Goal: Check status

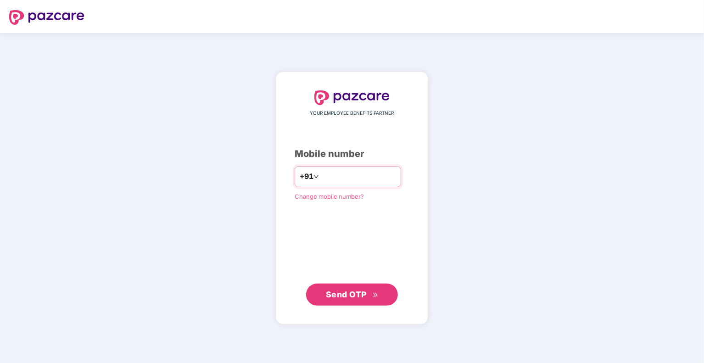
click at [321, 178] on input "number" at bounding box center [358, 176] width 75 height 15
type input "**********"
click at [332, 296] on span "Send OTP" at bounding box center [346, 294] width 41 height 10
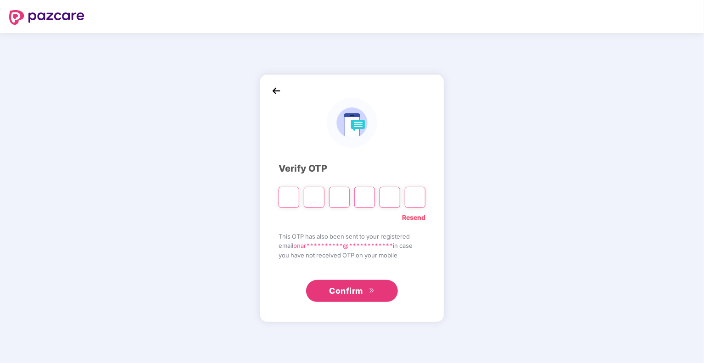
type input "*"
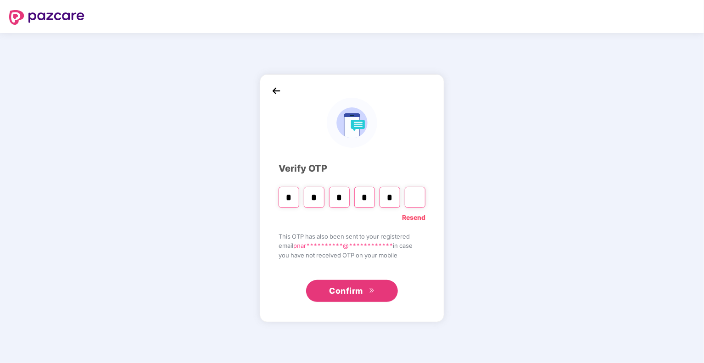
type input "*"
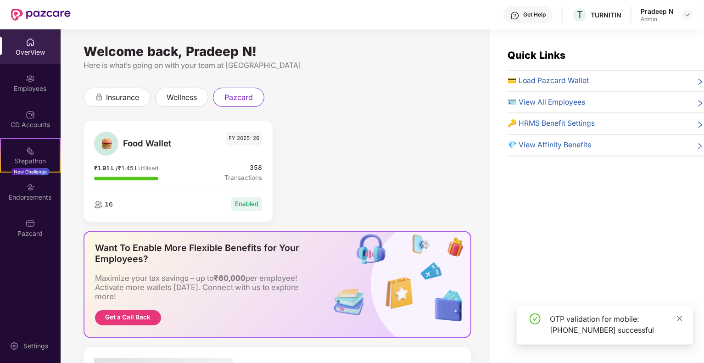
click at [679, 318] on icon "close" at bounding box center [679, 318] width 6 height 6
click at [35, 51] on div "OverView" at bounding box center [30, 52] width 61 height 9
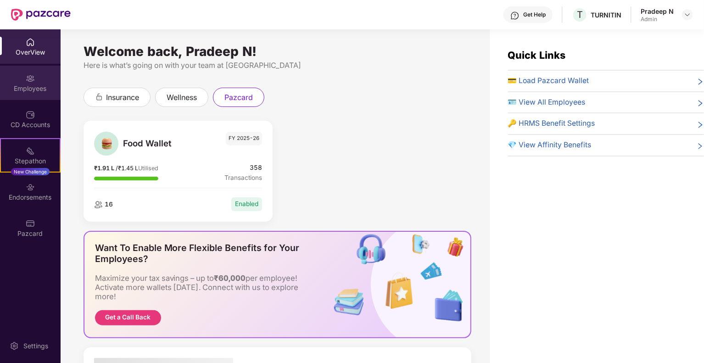
click at [39, 88] on div "Employees" at bounding box center [30, 88] width 61 height 9
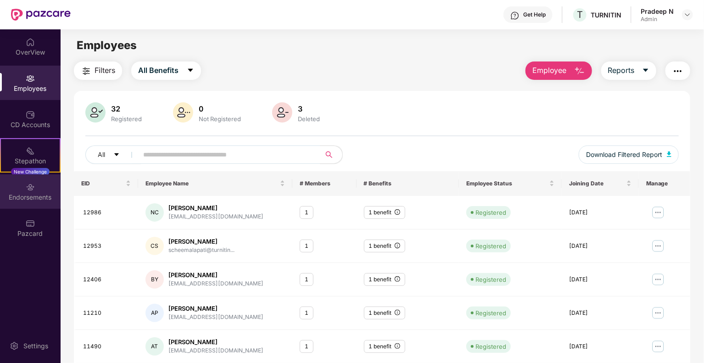
click at [39, 194] on div "Endorsements" at bounding box center [30, 197] width 61 height 9
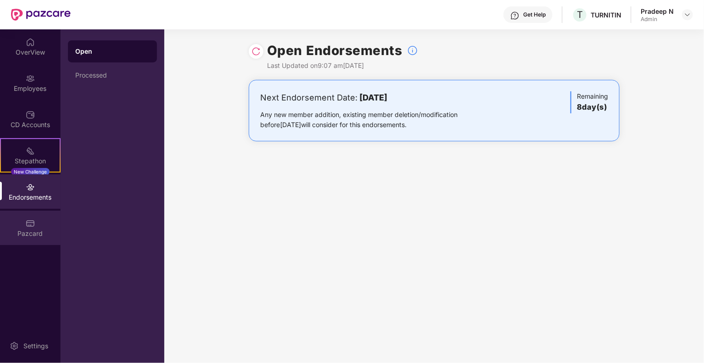
click at [28, 226] on img at bounding box center [30, 223] width 9 height 9
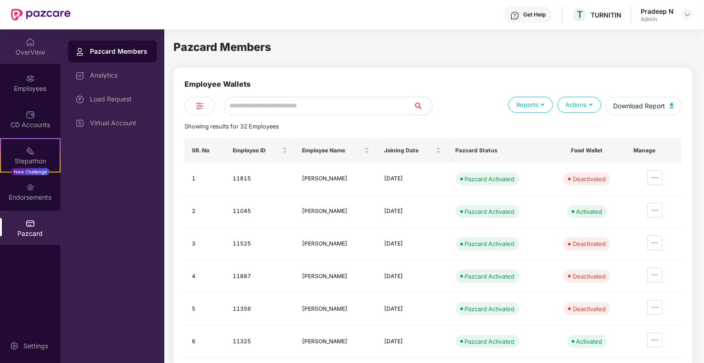
click at [29, 48] on div "OverView" at bounding box center [30, 52] width 61 height 9
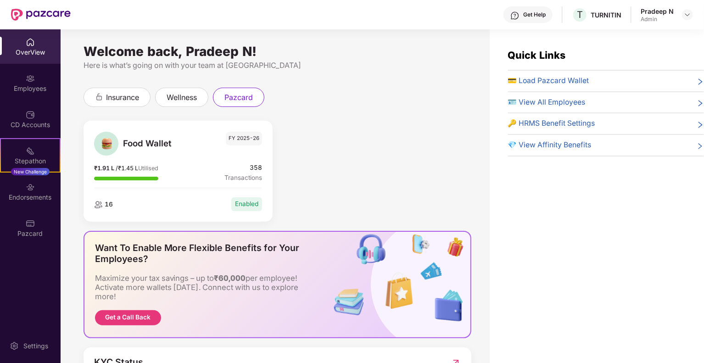
click at [556, 79] on span "💳 Load Pazcard Wallet" at bounding box center [548, 80] width 81 height 11
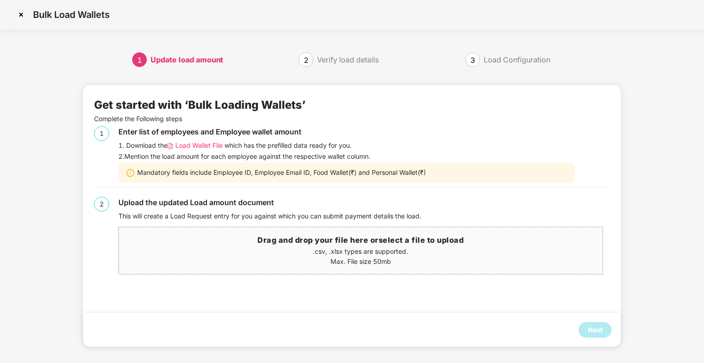
click at [22, 12] on img at bounding box center [21, 14] width 15 height 15
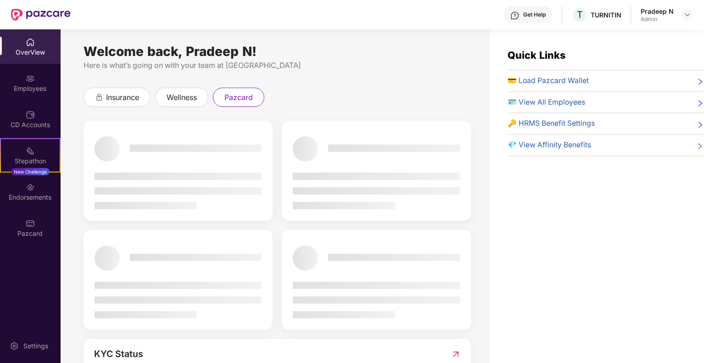
click at [33, 54] on div "OverView" at bounding box center [30, 52] width 61 height 9
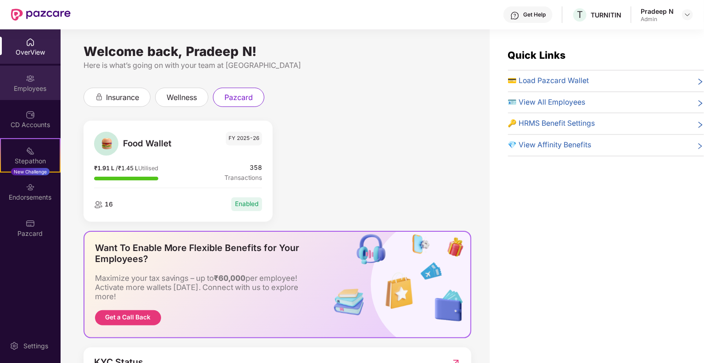
click at [31, 86] on div "Employees" at bounding box center [30, 88] width 61 height 9
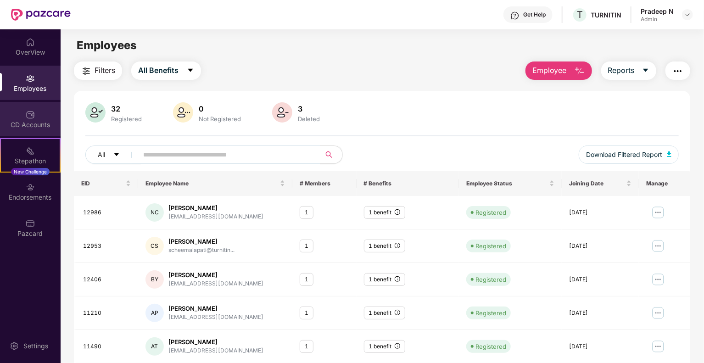
click at [38, 122] on div "CD Accounts" at bounding box center [30, 124] width 61 height 9
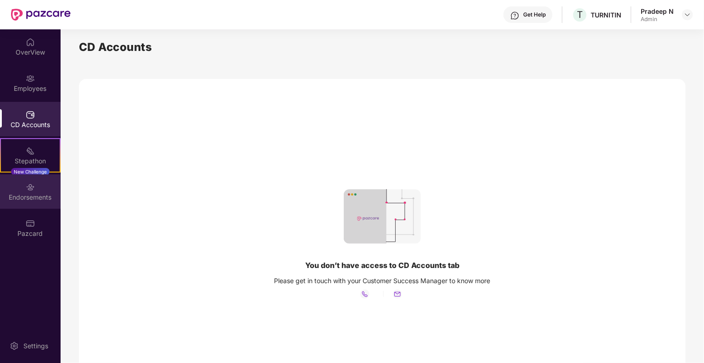
click at [40, 200] on div "Endorsements" at bounding box center [30, 197] width 61 height 9
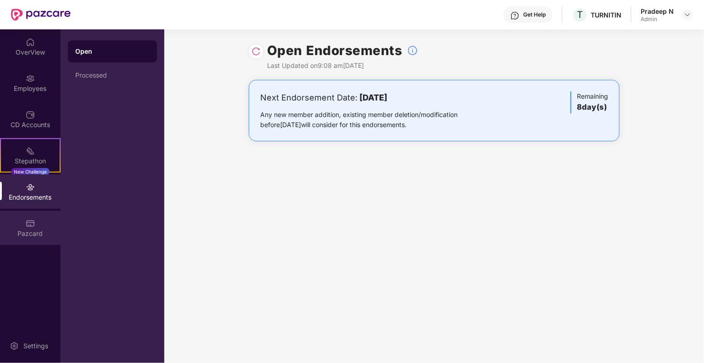
click at [33, 236] on div "Pazcard" at bounding box center [30, 233] width 61 height 9
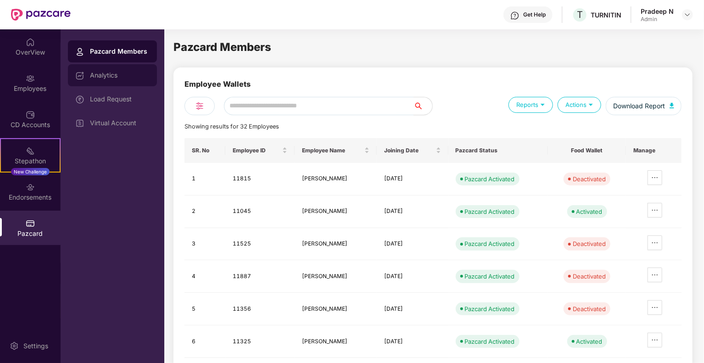
click at [91, 76] on div "Analytics" at bounding box center [120, 75] width 60 height 7
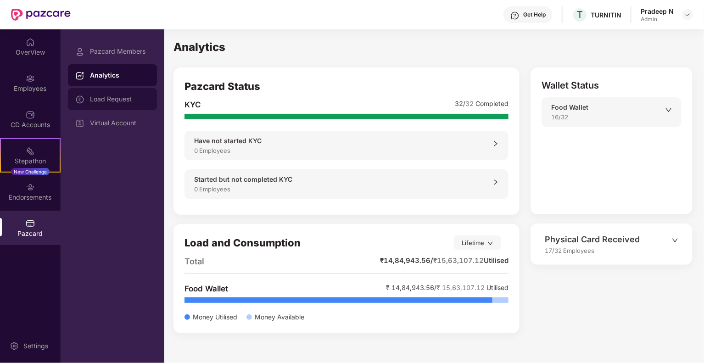
click at [92, 99] on div "Load Request" at bounding box center [120, 98] width 60 height 7
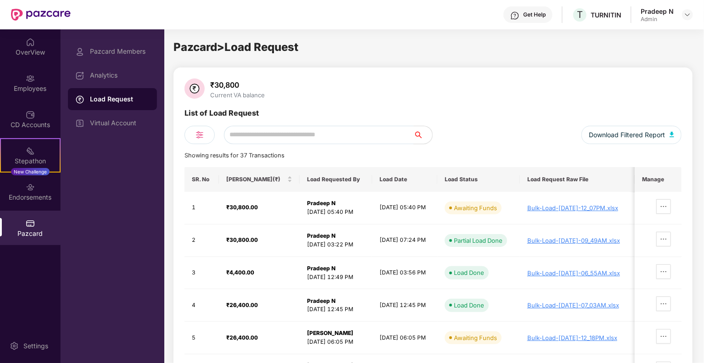
click at [517, 122] on div "List of Load Request" at bounding box center [432, 116] width 497 height 18
click at [544, 207] on div "Bulk-Load-[DATE]-12_07PM.xlsx" at bounding box center [577, 207] width 100 height 7
click at [474, 117] on div "List of Load Request" at bounding box center [432, 116] width 497 height 18
click at [665, 203] on icon "ellipsis" at bounding box center [663, 206] width 7 height 7
click at [655, 179] on th "Manage" at bounding box center [657, 179] width 47 height 25
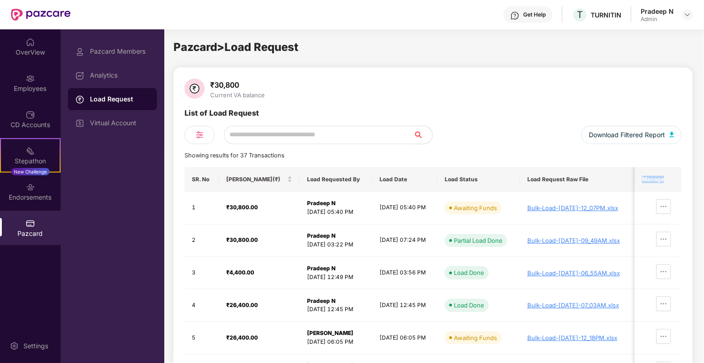
click at [655, 179] on th "Manage" at bounding box center [657, 179] width 47 height 25
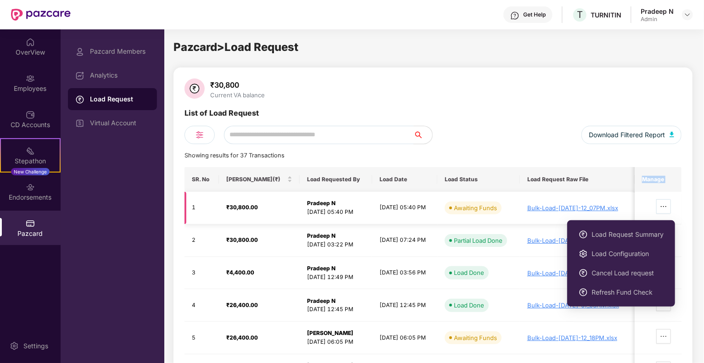
click at [666, 206] on icon "ellipsis" at bounding box center [664, 206] width 6 height 1
click at [612, 234] on span "Load Request Summary" at bounding box center [627, 234] width 72 height 10
click at [667, 204] on icon "ellipsis" at bounding box center [663, 206] width 7 height 7
click at [597, 293] on span "Refresh Fund Check" at bounding box center [627, 292] width 72 height 10
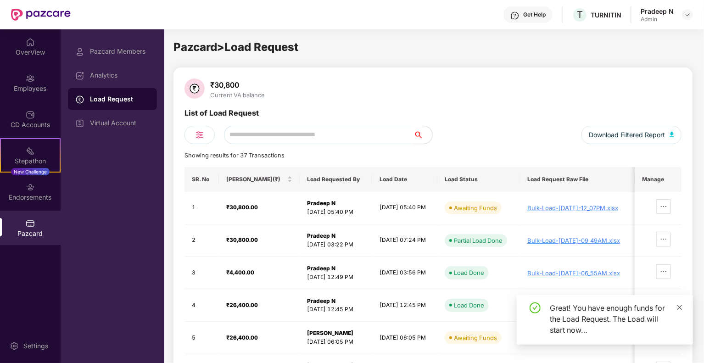
click at [679, 306] on icon "close" at bounding box center [679, 307] width 5 height 5
